Goal: Navigation & Orientation: Find specific page/section

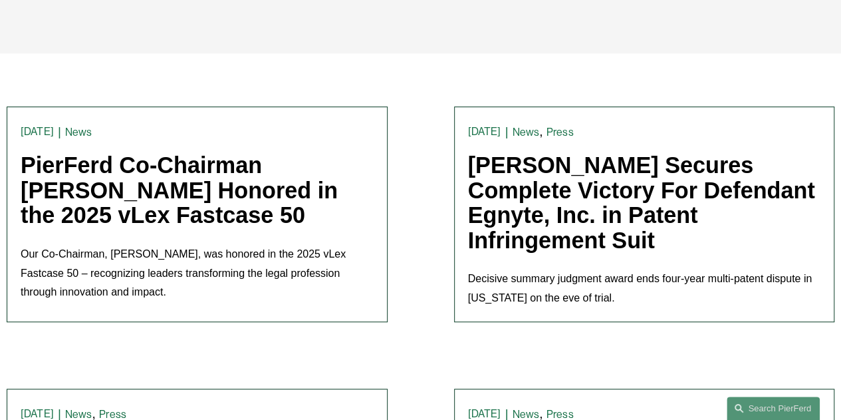
scroll to position [285, 0]
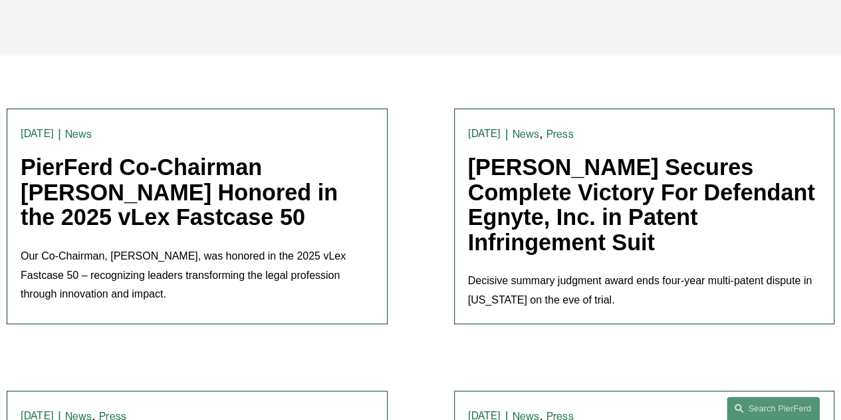
drag, startPoint x: 558, startPoint y: 277, endPoint x: 316, endPoint y: 154, distance: 271.5
click at [316, 154] on div "News [PERSON_NAME] [DATE] News [PERSON_NAME] [DATE] PierFerd Co-Chairman [PERSO…" at bounding box center [197, 216] width 353 height 188
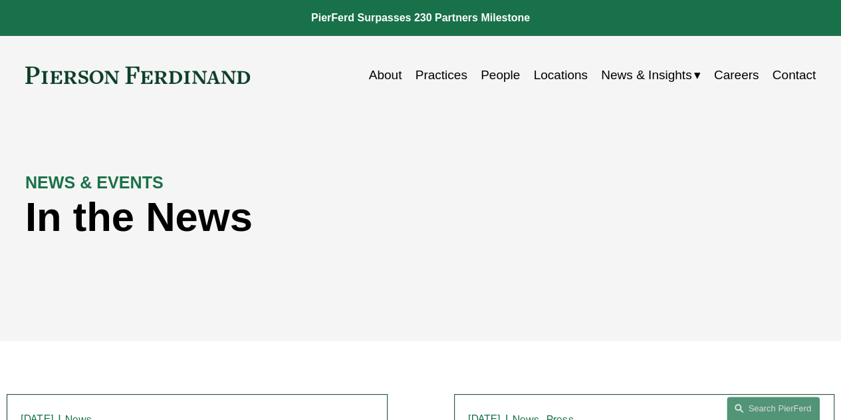
click at [490, 74] on link "People" at bounding box center [500, 75] width 39 height 25
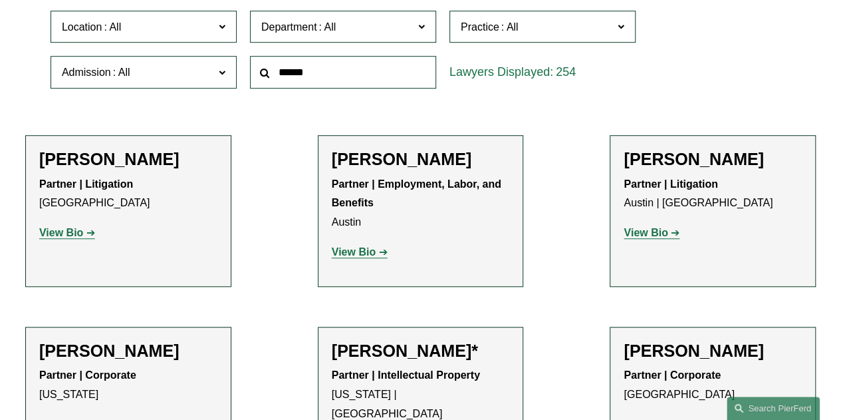
scroll to position [418, 0]
